Goal: Navigation & Orientation: Go to known website

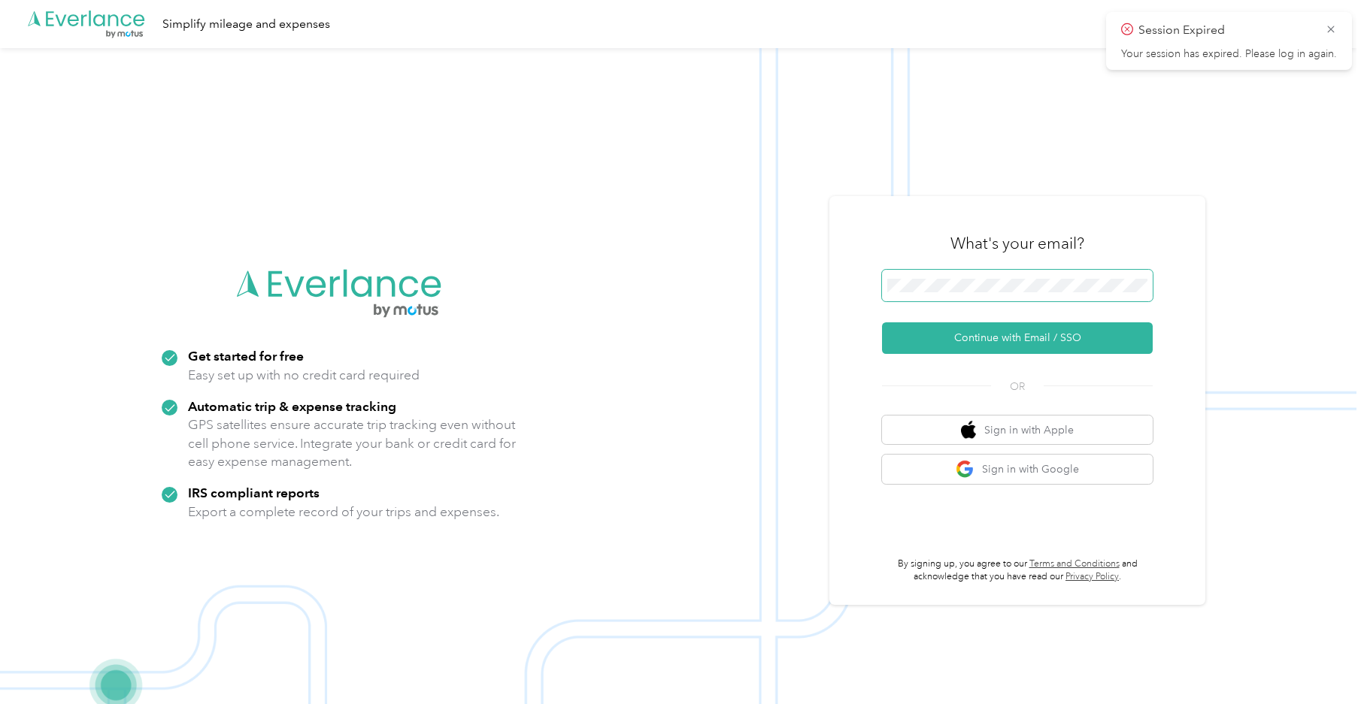
click at [1011, 271] on span at bounding box center [1017, 286] width 271 height 32
click at [1032, 292] on span at bounding box center [1017, 286] width 271 height 32
click at [1030, 346] on button "Continue with Email / SSO" at bounding box center [1017, 339] width 271 height 32
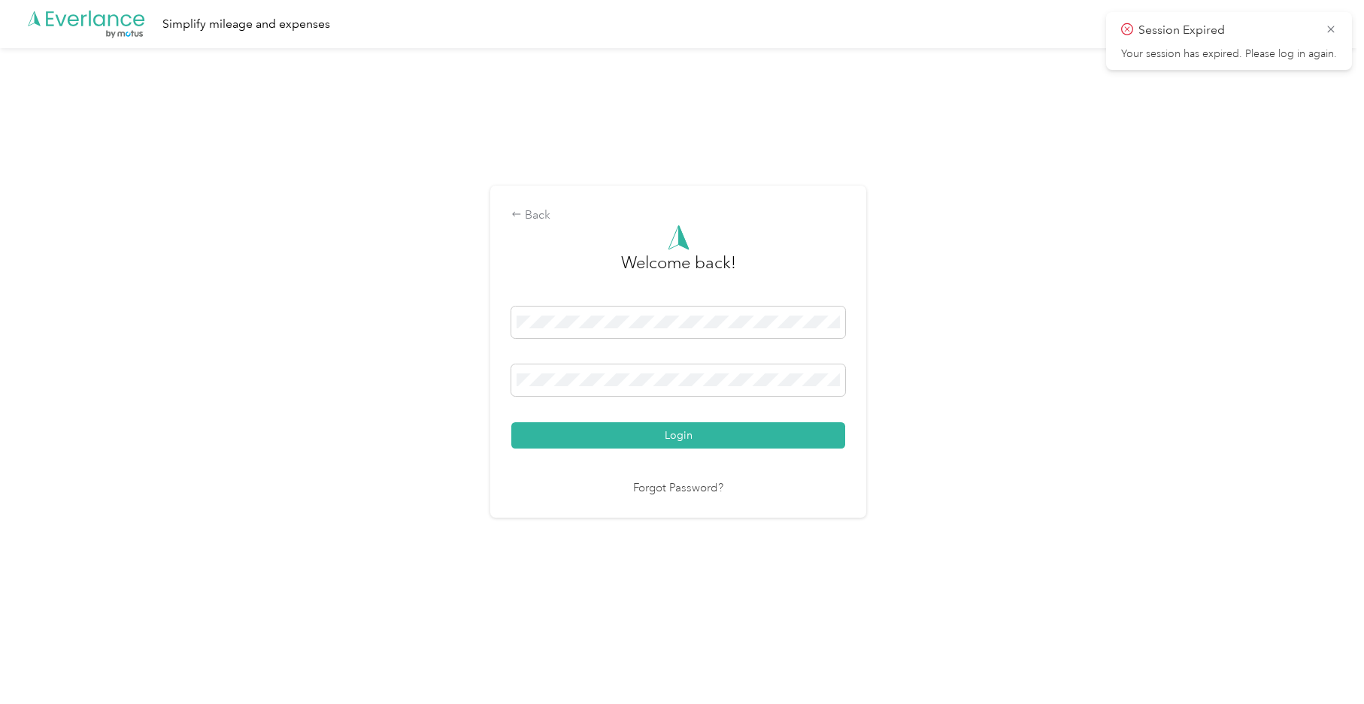
click at [689, 435] on button "Login" at bounding box center [678, 436] width 334 height 26
